Goal: Check status

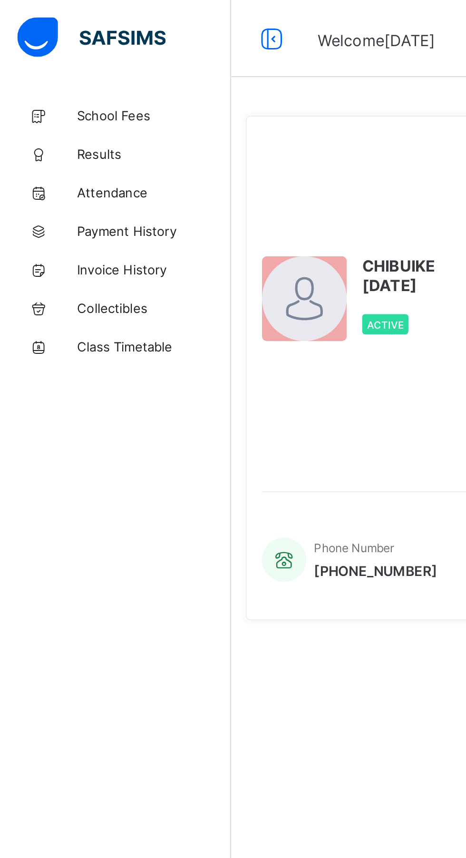
click at [60, 79] on span "Results" at bounding box center [76, 76] width 76 height 8
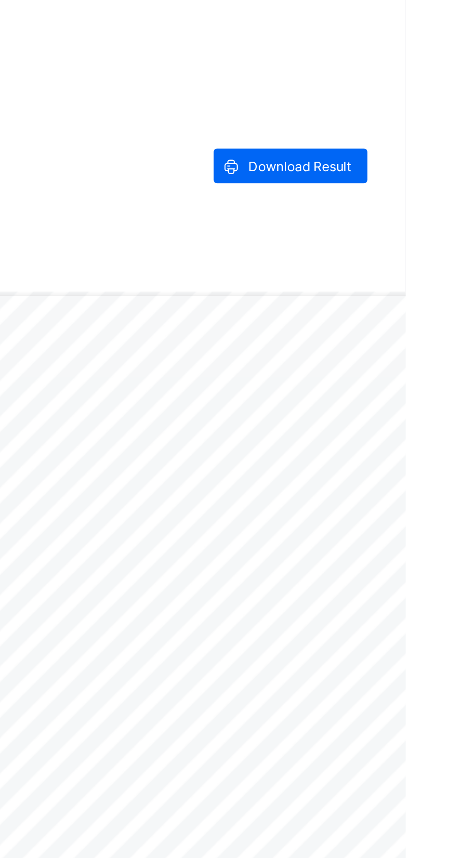
click at [424, 225] on span "Download Result" at bounding box center [419, 226] width 45 height 7
